Goal: Information Seeking & Learning: Find specific fact

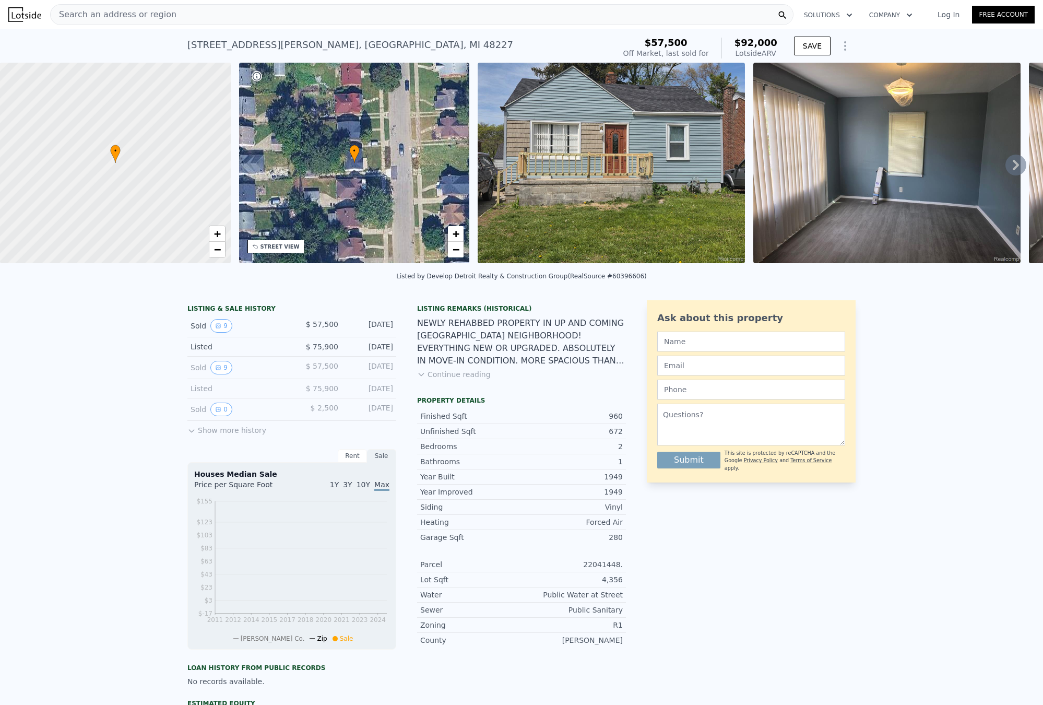
click at [176, 14] on div "Search an address or region" at bounding box center [422, 14] width 744 height 21
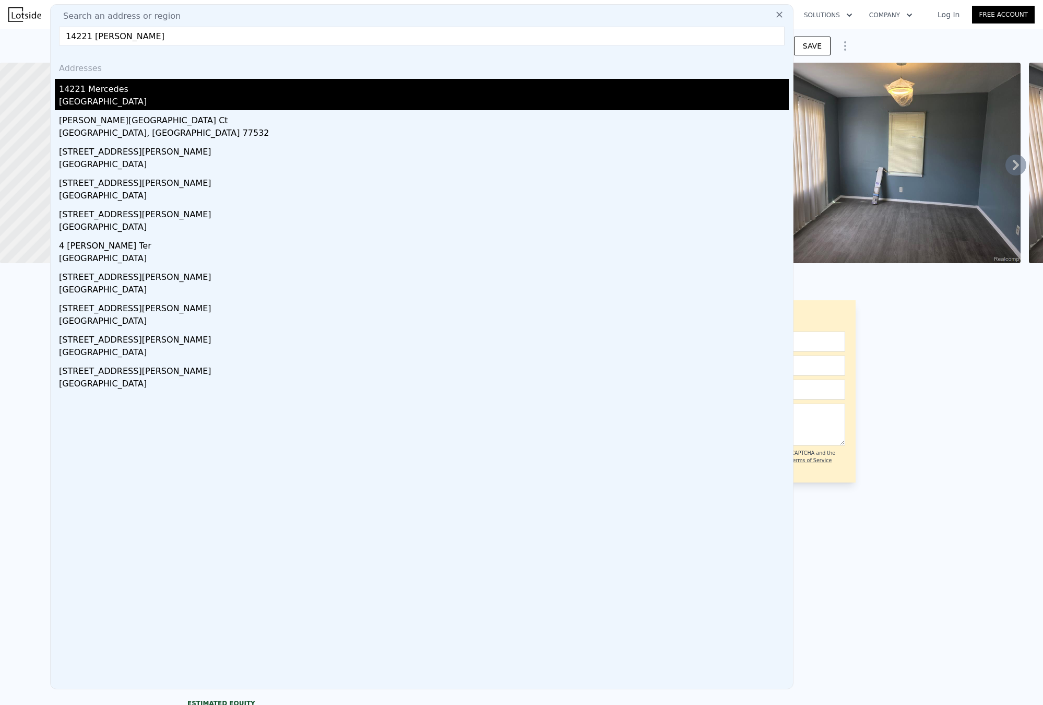
type input "14221 Mercedes redford"
click at [185, 89] on div "14221 Mercedes" at bounding box center [424, 87] width 730 height 17
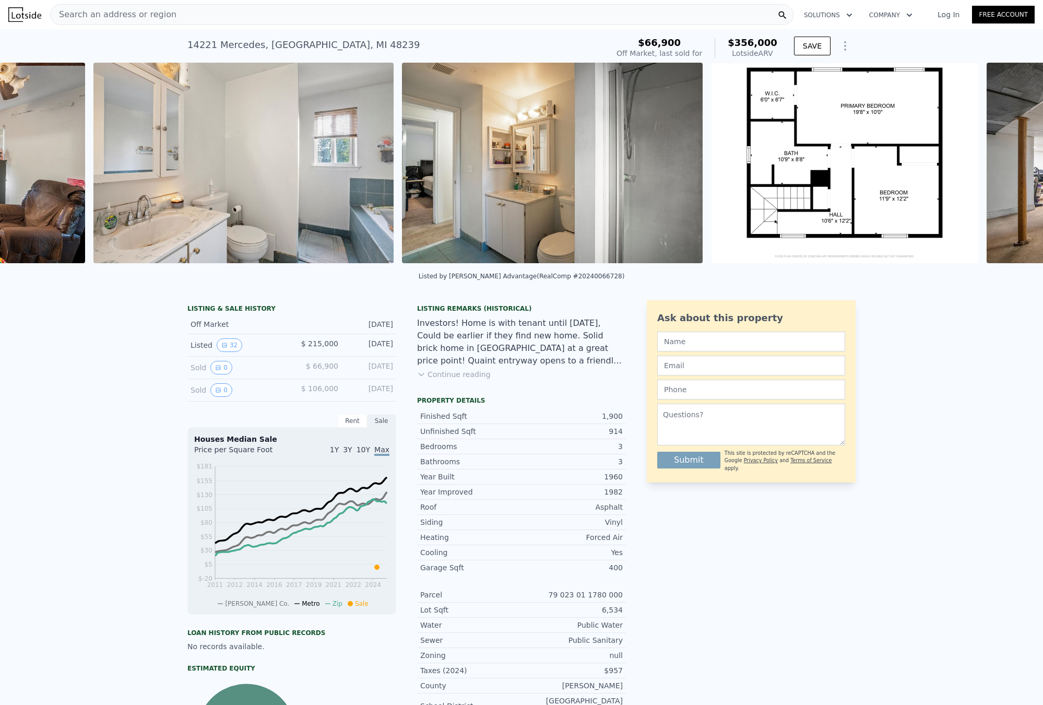
scroll to position [0, 5697]
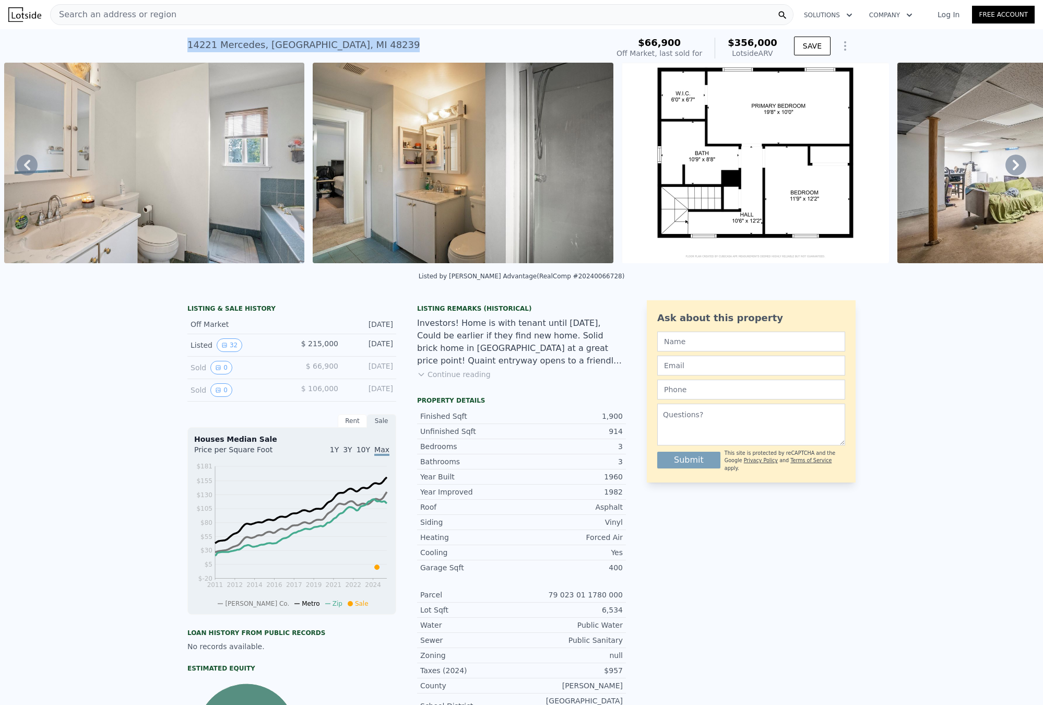
drag, startPoint x: 189, startPoint y: 45, endPoint x: 392, endPoint y: 49, distance: 203.2
click at [391, 48] on div "14221 Mercedes , Wayne County , MI 48239 No sales on record (~ARV $356k )" at bounding box center [395, 47] width 417 height 29
copy div "14221 Mercedes , Wayne County , MI 48239"
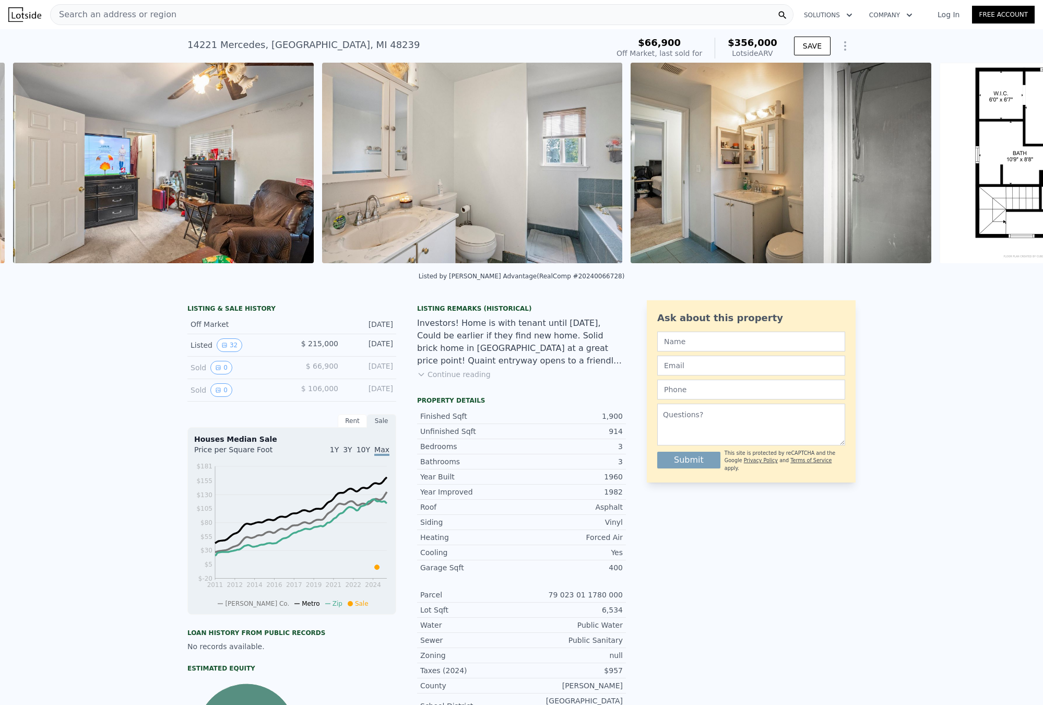
scroll to position [0, 5388]
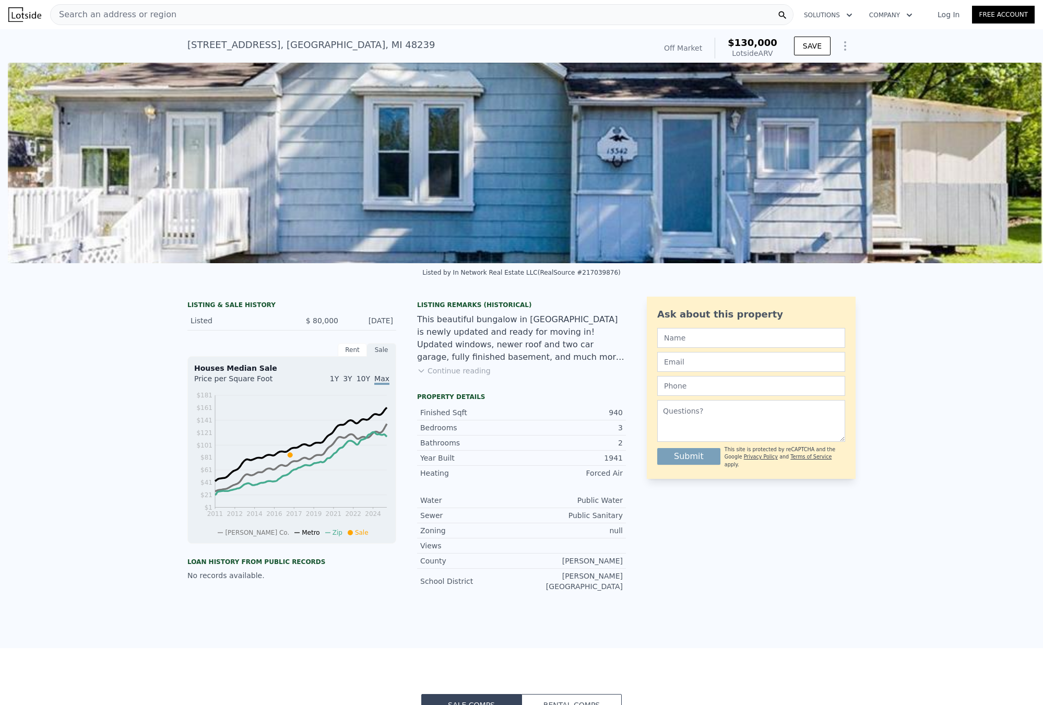
scroll to position [0, 478]
